Goal: Information Seeking & Learning: Learn about a topic

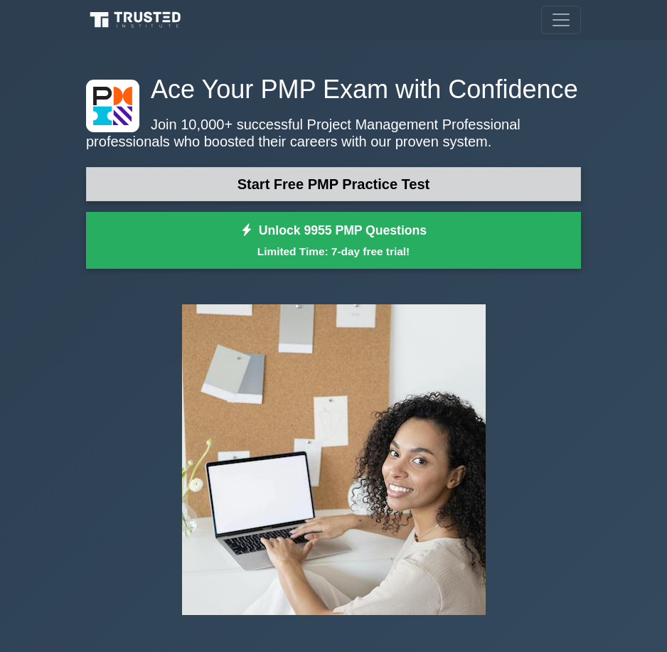
click at [250, 194] on link "Start Free PMP Practice Test" at bounding box center [333, 184] width 495 height 34
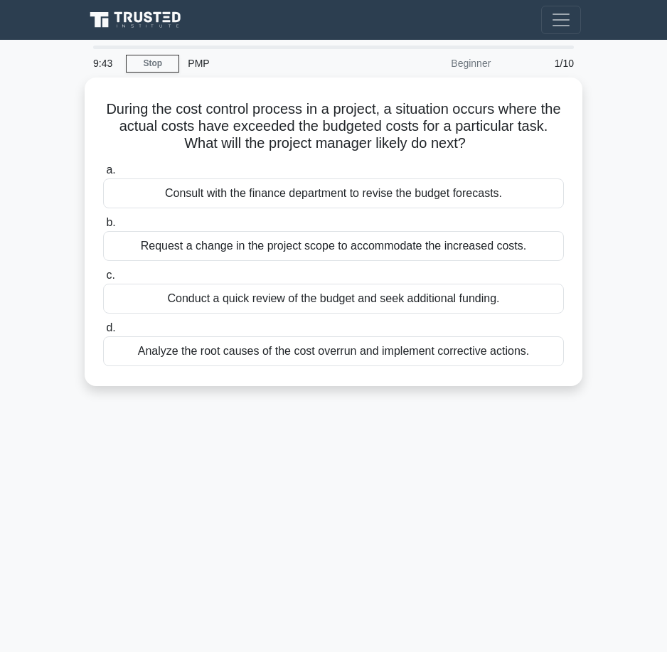
click at [204, 68] on div "PMP" at bounding box center [277, 63] width 196 height 28
click at [199, 68] on div "PMP" at bounding box center [277, 63] width 196 height 28
click at [205, 73] on div "PMP" at bounding box center [277, 63] width 196 height 28
click at [205, 68] on div "PMP" at bounding box center [277, 63] width 196 height 28
click at [194, 63] on div "PMP" at bounding box center [277, 63] width 196 height 28
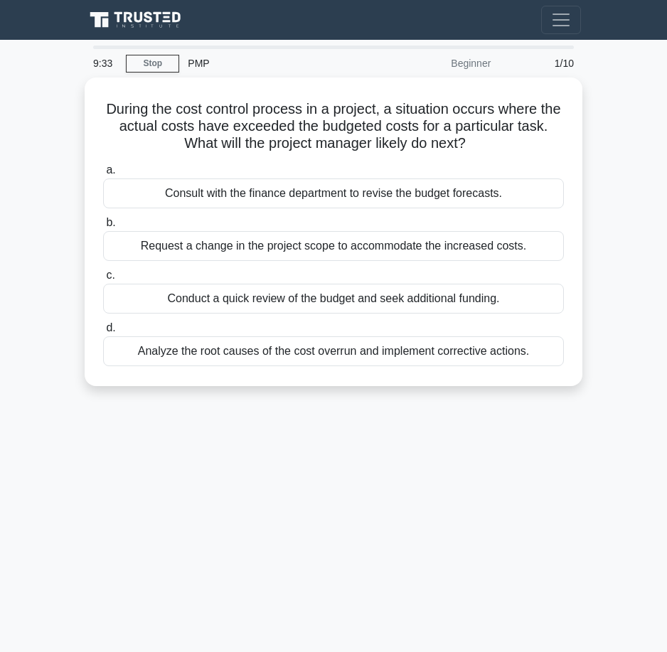
click at [194, 63] on div "PMP" at bounding box center [277, 63] width 196 height 28
click at [213, 65] on div "PMP" at bounding box center [277, 63] width 196 height 28
click at [205, 65] on div "PMP" at bounding box center [277, 63] width 196 height 28
click at [204, 68] on div "PMP" at bounding box center [277, 63] width 196 height 28
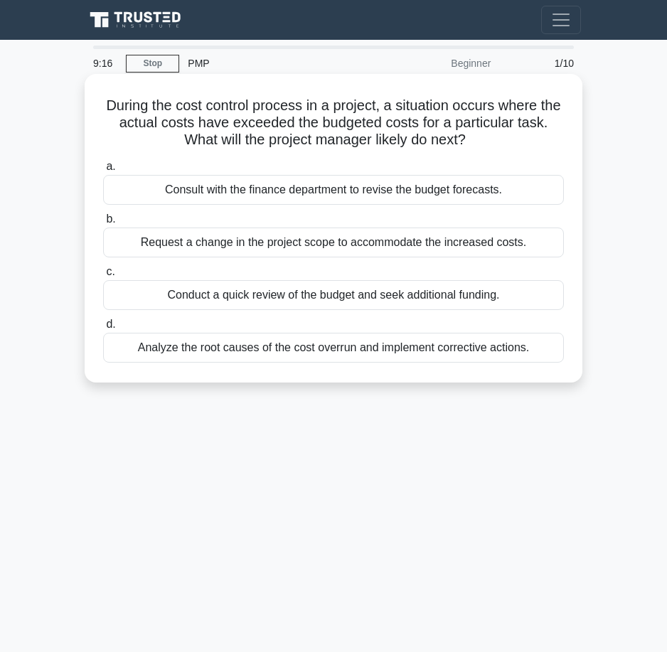
click at [317, 350] on div "Analyze the root causes of the cost overrun and implement corrective actions." at bounding box center [333, 348] width 461 height 30
click at [103, 329] on input "d. Analyze the root causes of the cost overrun and implement corrective actions." at bounding box center [103, 324] width 0 height 9
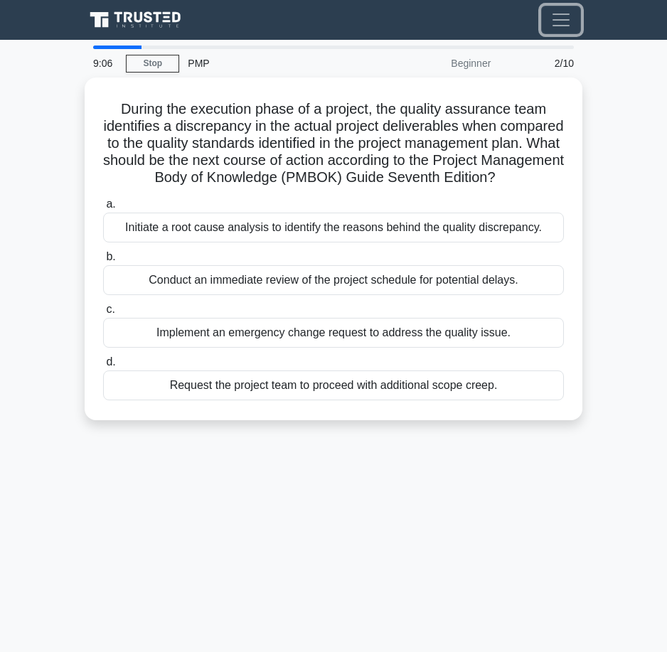
click at [572, 18] on button "Toggle navigation" at bounding box center [561, 20] width 40 height 28
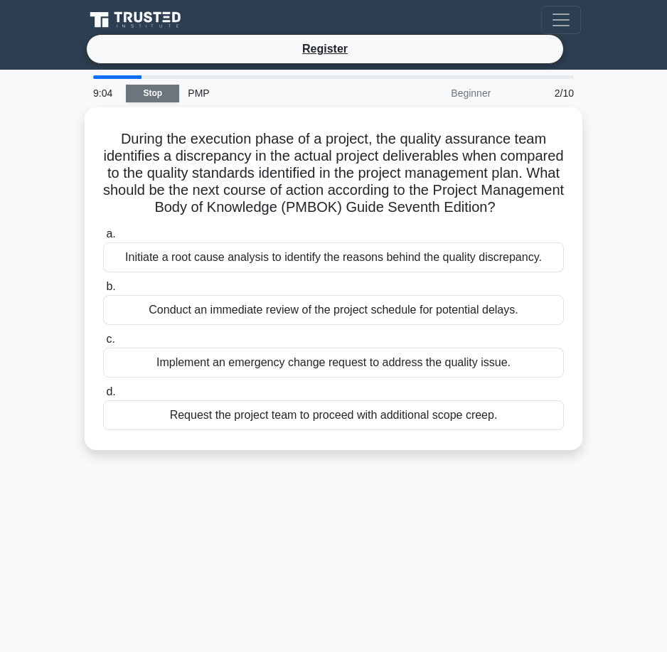
click at [146, 92] on link "Stop" at bounding box center [152, 94] width 53 height 18
